Goal: Transaction & Acquisition: Purchase product/service

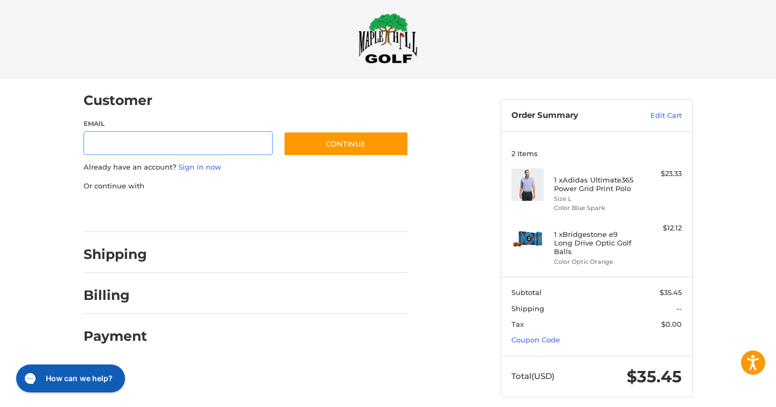
scroll to position [9, 0]
click at [532, 340] on link "Coupon Code" at bounding box center [535, 339] width 48 height 9
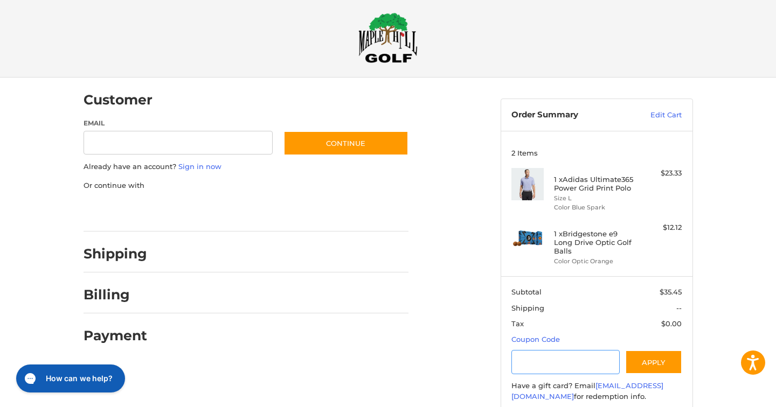
click at [553, 358] on input "Gift Certificate or Coupon Code" at bounding box center [565, 362] width 108 height 24
type input "*********"
click at [666, 359] on button "Apply" at bounding box center [653, 362] width 57 height 24
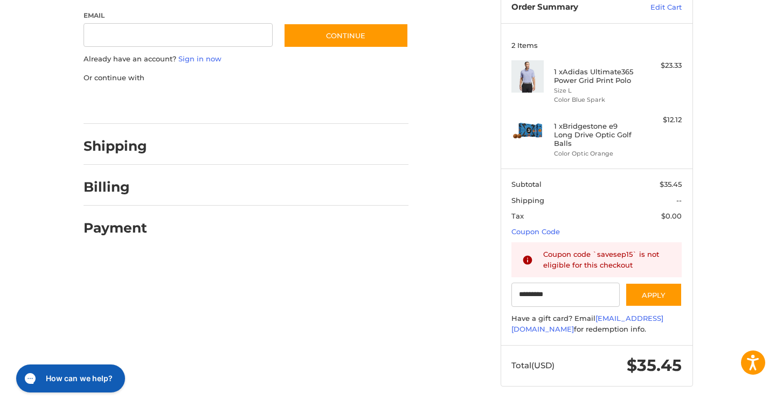
scroll to position [0, 0]
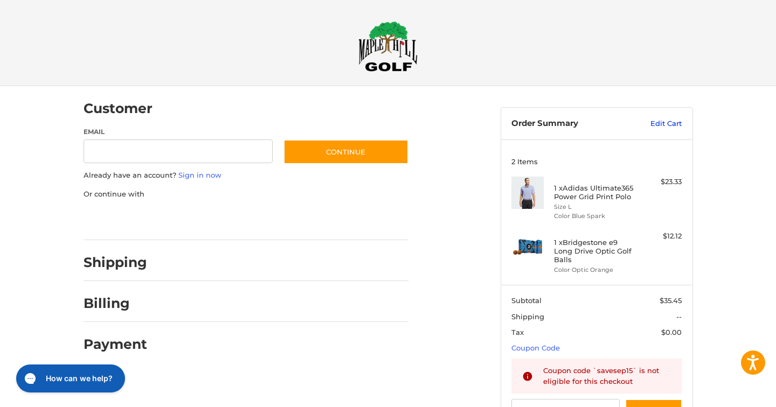
click at [660, 125] on link "Edit Cart" at bounding box center [654, 123] width 54 height 11
